Goal: Contribute content

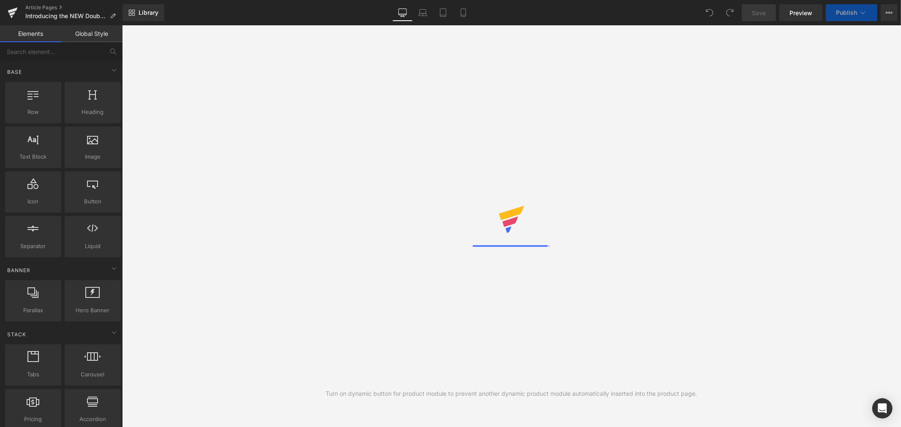
click at [850, 14] on span "Publish" at bounding box center [846, 12] width 21 height 7
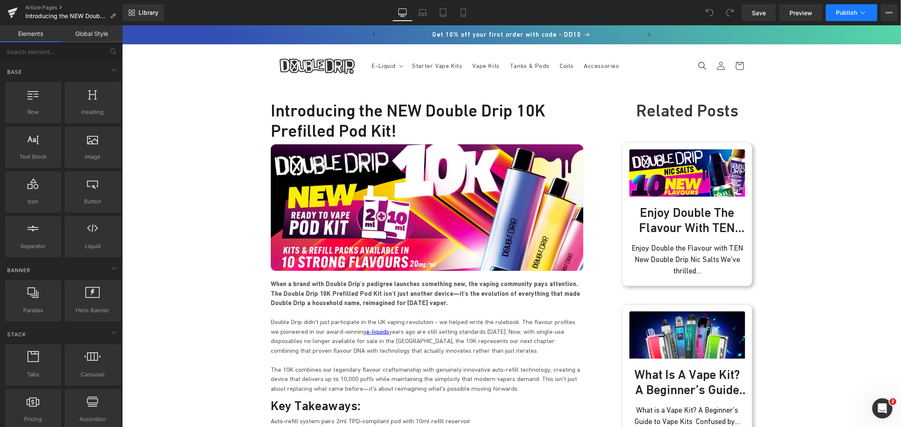
click at [842, 14] on span "Publish" at bounding box center [846, 12] width 21 height 7
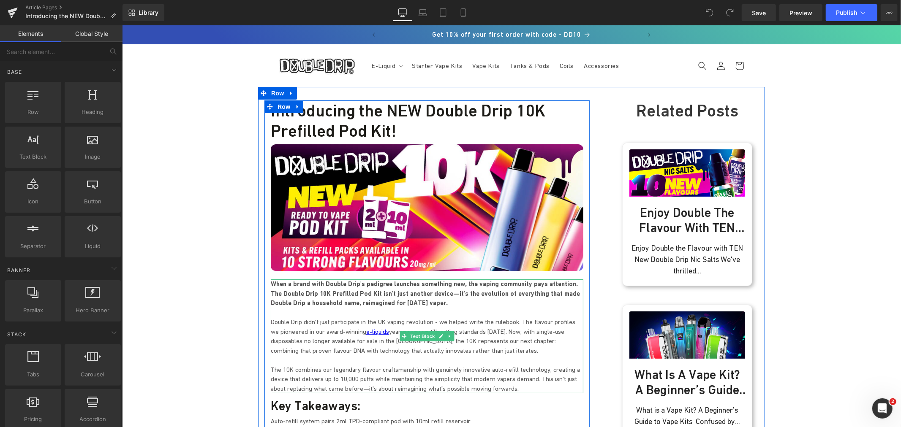
click at [413, 302] on p "When a brand with Double Drip's pedigree launches something new, the vaping com…" at bounding box center [426, 293] width 313 height 29
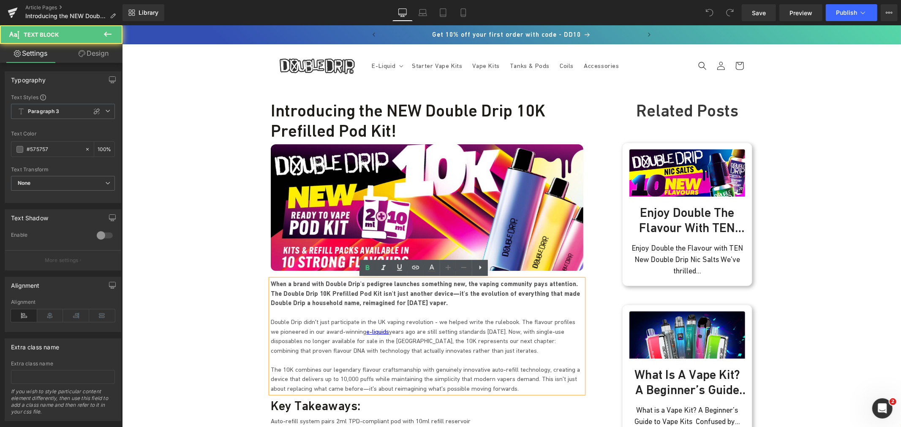
click at [403, 302] on p "When a brand with Double Drip's pedigree launches something new, the vaping com…" at bounding box center [426, 293] width 313 height 29
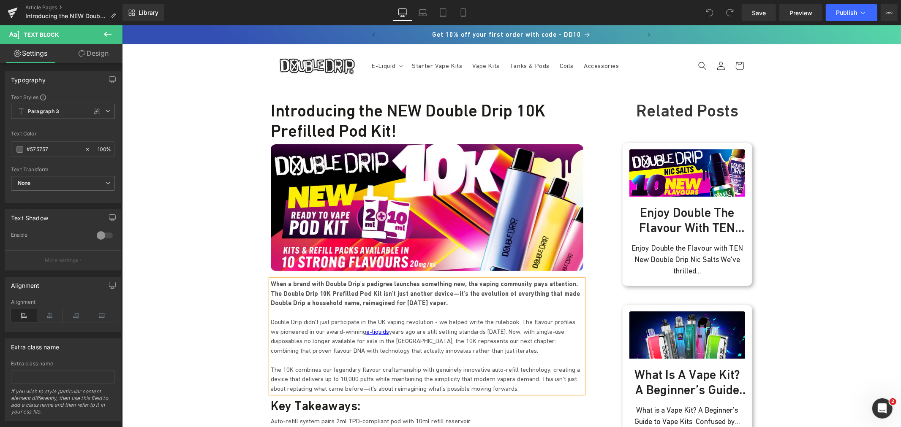
click at [397, 302] on strong "When a brand with Double Drip's pedigree launches something new, the vaping com…" at bounding box center [424, 293] width 309 height 27
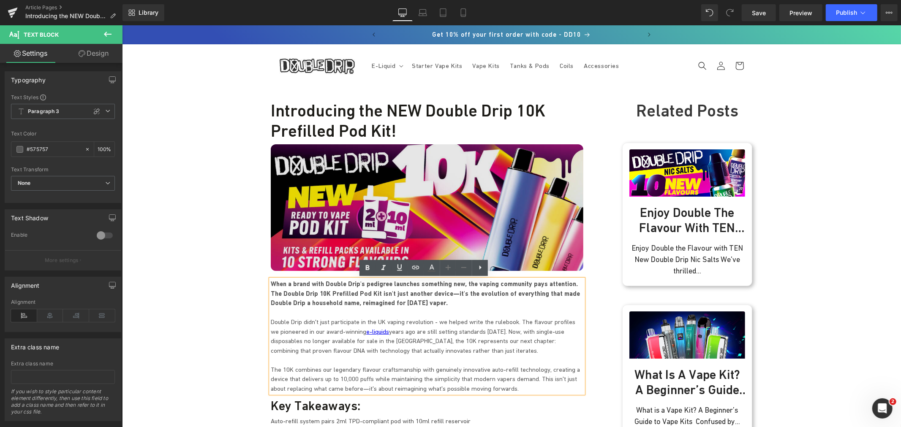
drag, startPoint x: 401, startPoint y: 302, endPoint x: 442, endPoint y: 237, distance: 76.4
click at [279, 281] on p "When a brand with Double Drip's pedigree launches something new, the vaping com…" at bounding box center [426, 293] width 313 height 29
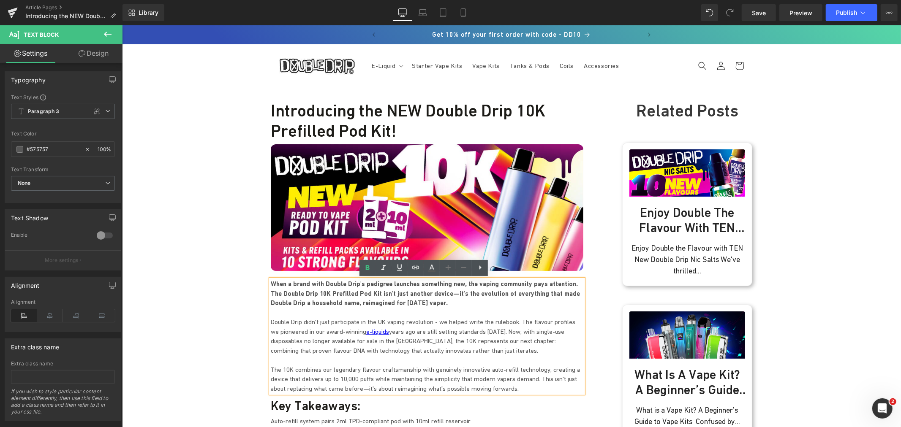
click at [850, 82] on sticky-header "E-Liquid E-Liquid Nic Salt E-Liquid 50/50 E-Liquid High VG E-Liquid 50ml Shortf…" at bounding box center [511, 65] width 779 height 43
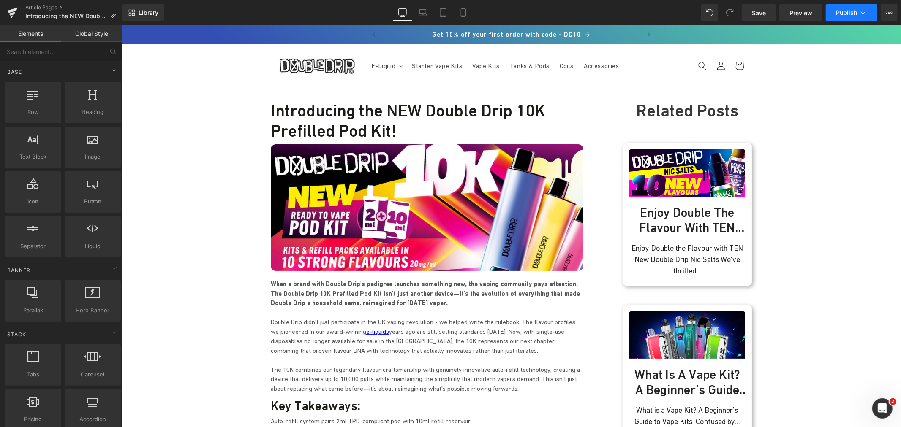
click at [835, 6] on button "Publish" at bounding box center [852, 12] width 52 height 17
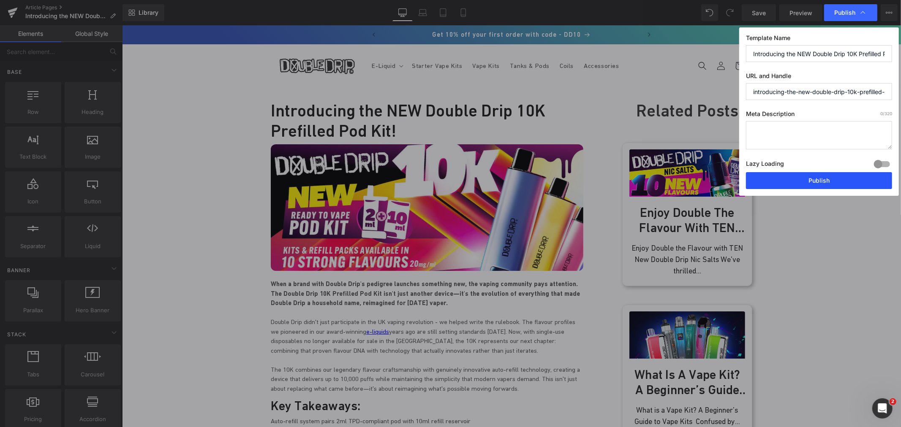
click at [783, 186] on button "Publish" at bounding box center [819, 180] width 146 height 17
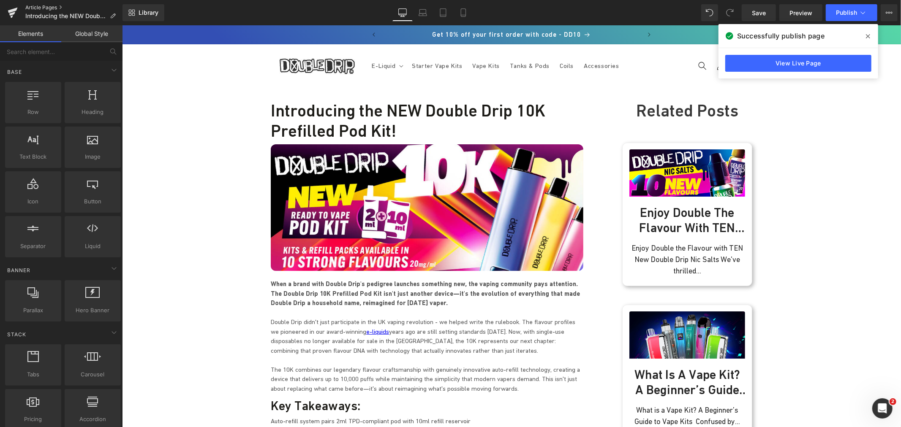
click at [44, 5] on link "Article Pages" at bounding box center [73, 7] width 97 height 7
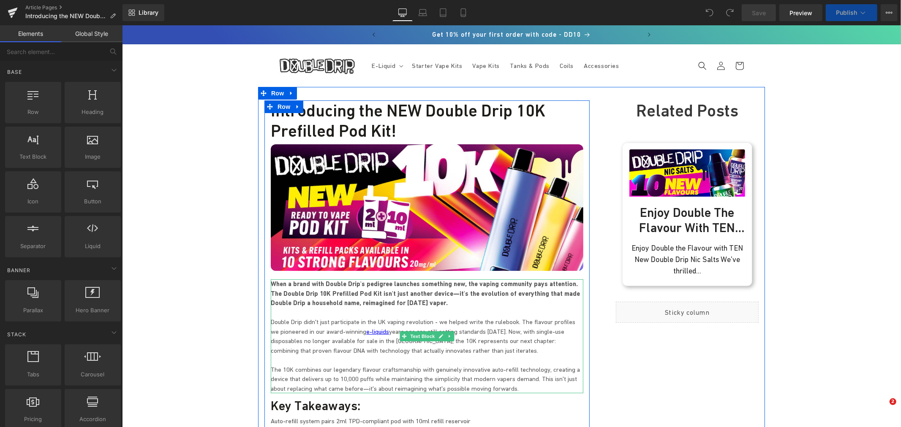
click at [403, 301] on p "When a brand with Double Drip's pedigree launches something new, the vaping com…" at bounding box center [426, 293] width 313 height 29
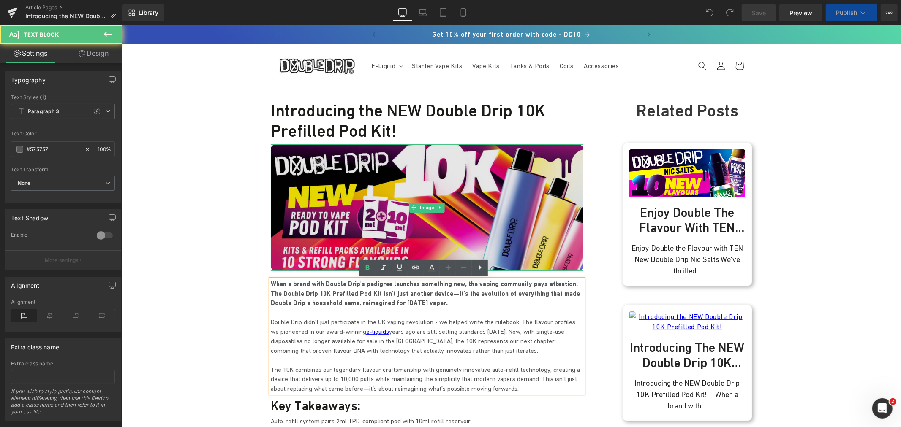
click at [451, 204] on img at bounding box center [426, 207] width 313 height 127
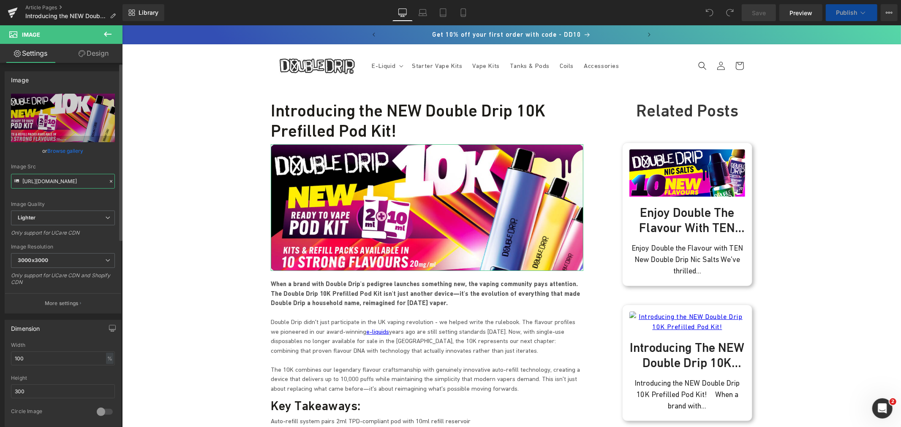
click at [73, 179] on input "[URL][DOMAIN_NAME]" at bounding box center [63, 181] width 104 height 15
